Goal: Task Accomplishment & Management: Manage account settings

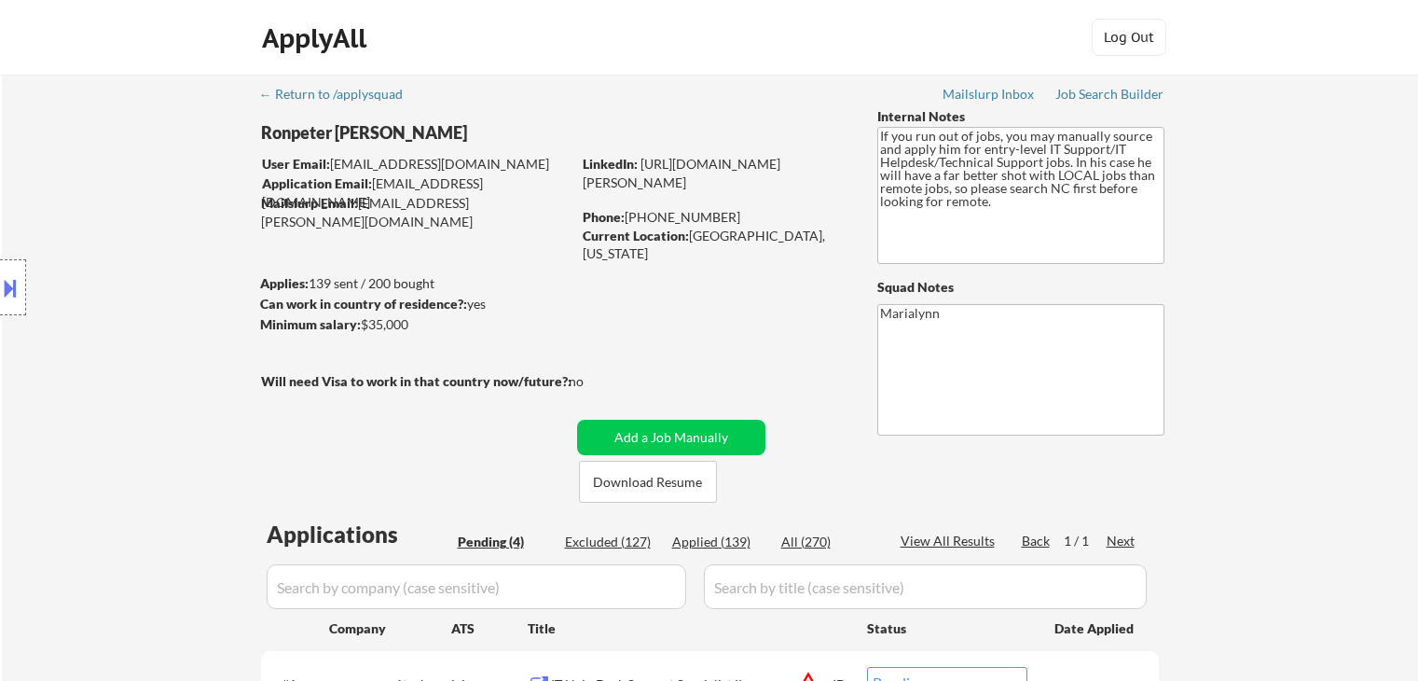
select select ""pending""
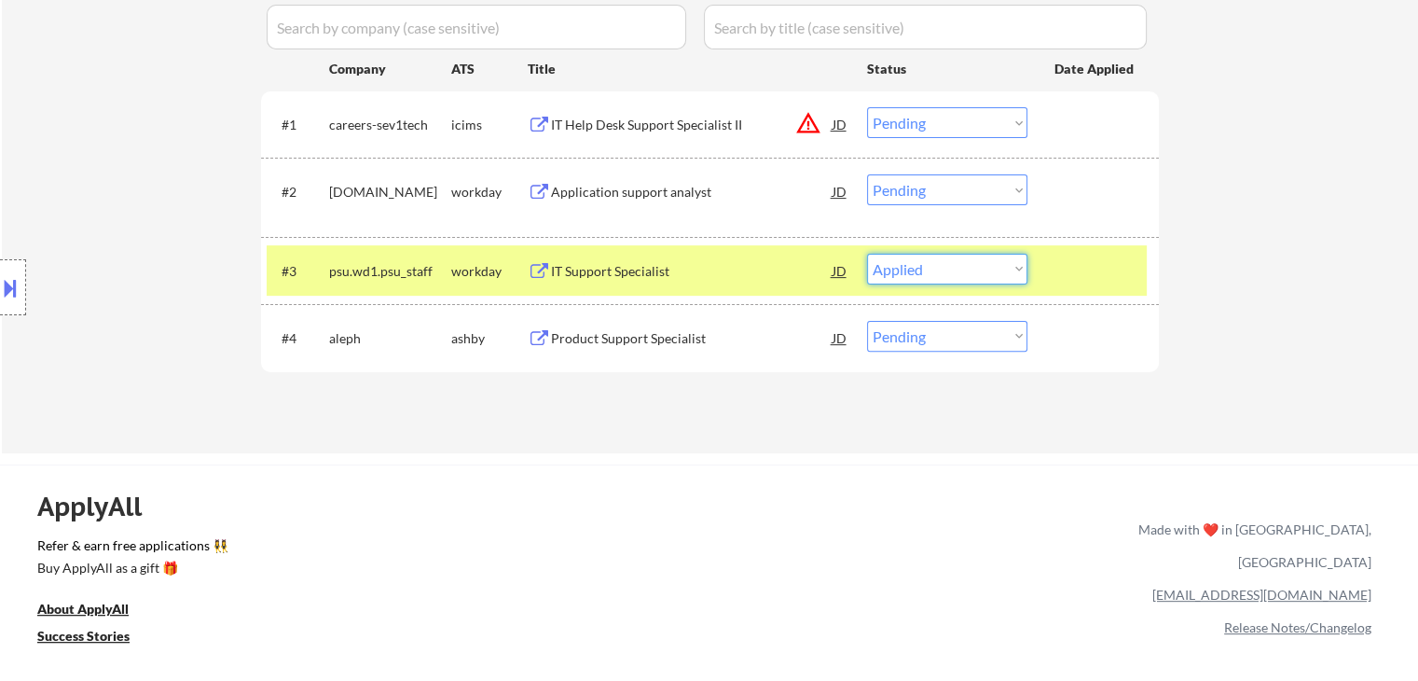
click at [867, 254] on select "Choose an option... Pending Applied Excluded (Questions) Excluded (Expired) Exc…" at bounding box center [947, 269] width 160 height 31
select select ""pending""
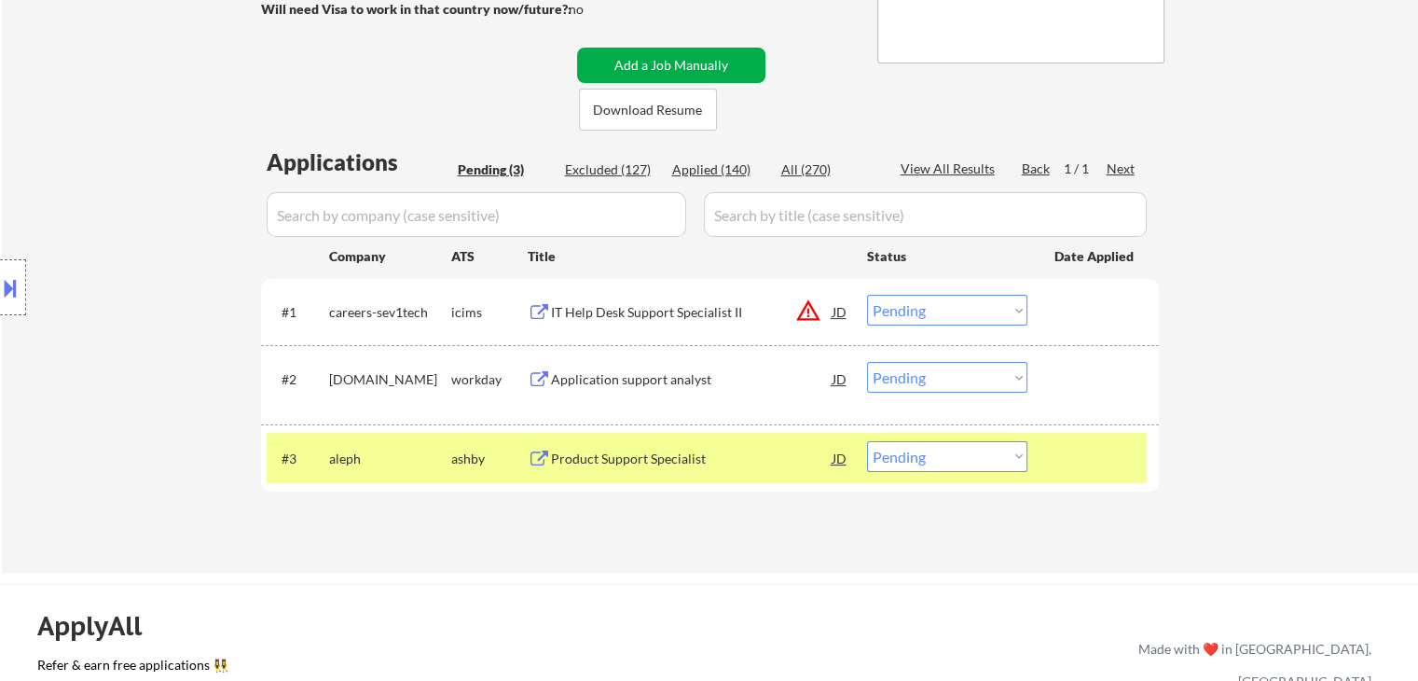
scroll to position [373, 0]
click at [617, 378] on div "Application support analyst" at bounding box center [692, 378] width 282 height 19
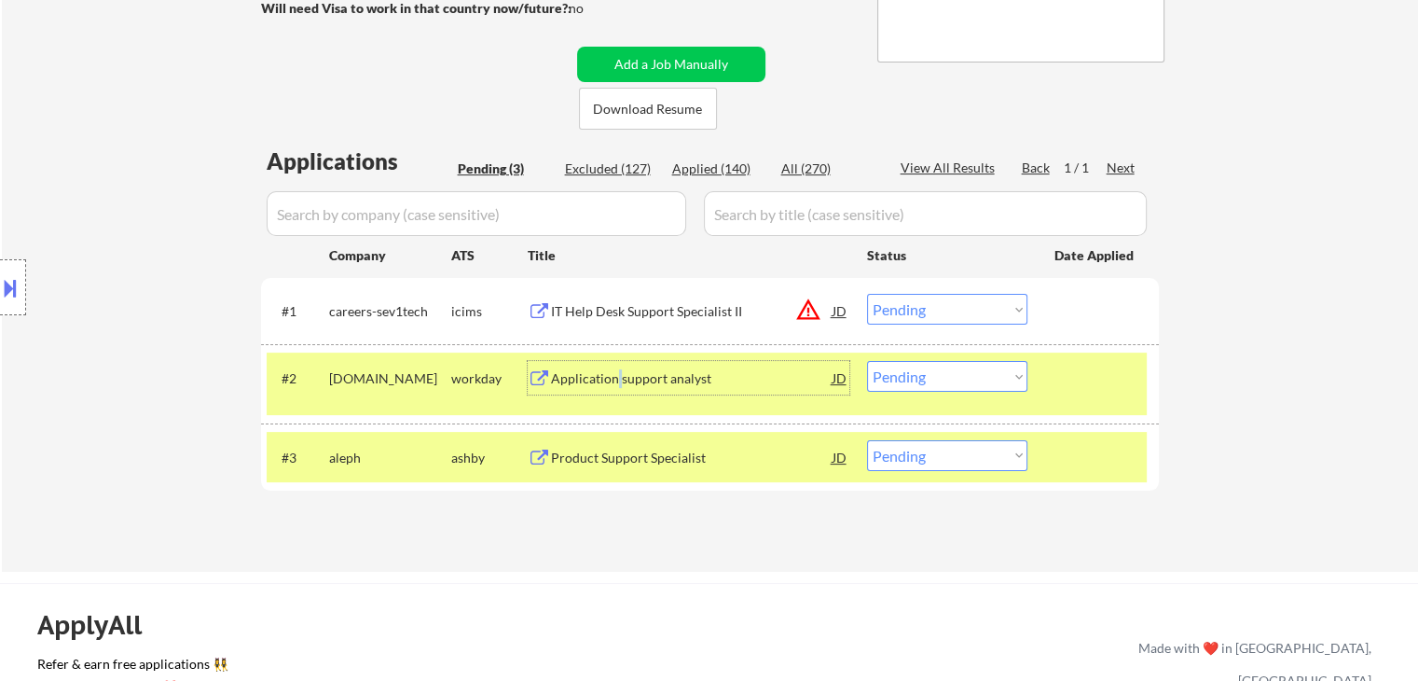
click at [964, 381] on select "Choose an option... Pending Applied Excluded (Questions) Excluded (Expired) Exc…" at bounding box center [947, 376] width 160 height 31
click at [867, 361] on select "Choose an option... Pending Applied Excluded (Questions) Excluded (Expired) Exc…" at bounding box center [947, 376] width 160 height 31
select select ""pending""
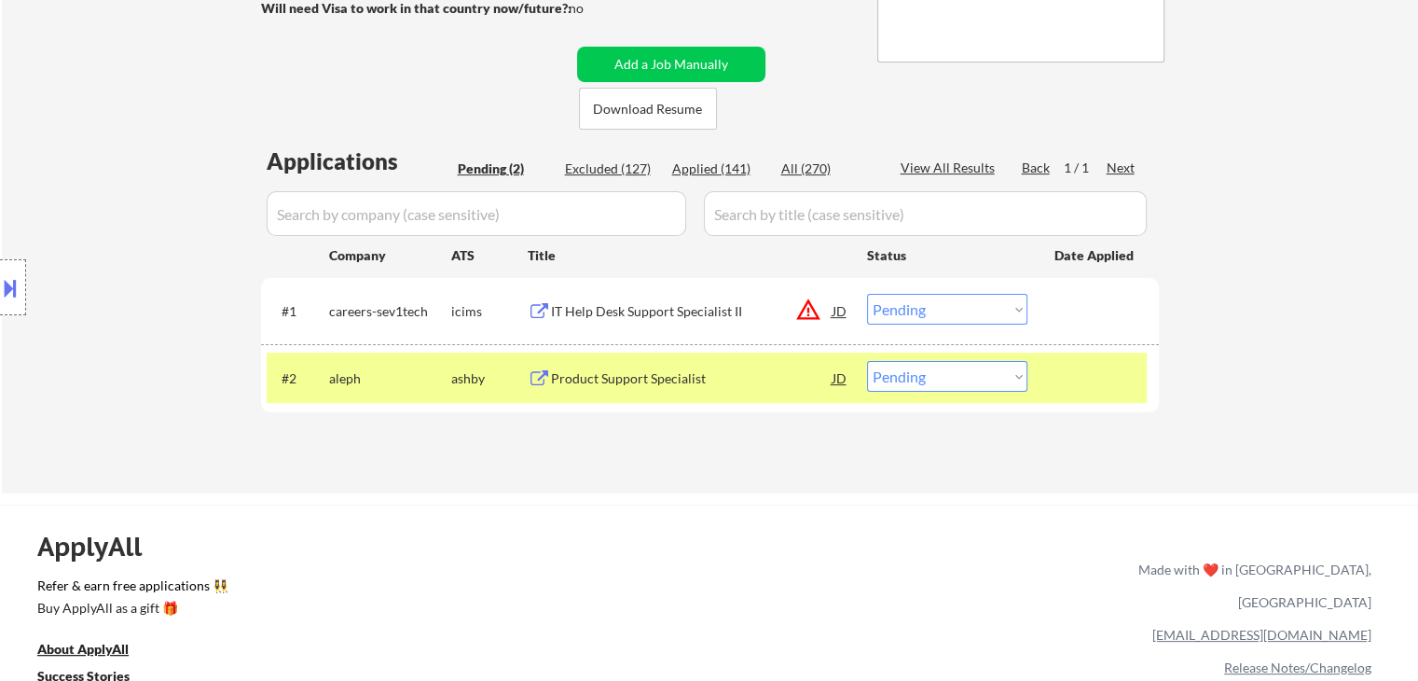
drag, startPoint x: 1302, startPoint y: 249, endPoint x: 1208, endPoint y: 72, distance: 200.6
click at [1302, 247] on div "← Return to /applysquad Mailslurp Inbox Job Search Builder Ronpeter [PERSON_NAM…" at bounding box center [710, 97] width 1416 height 791
